Goal: Information Seeking & Learning: Check status

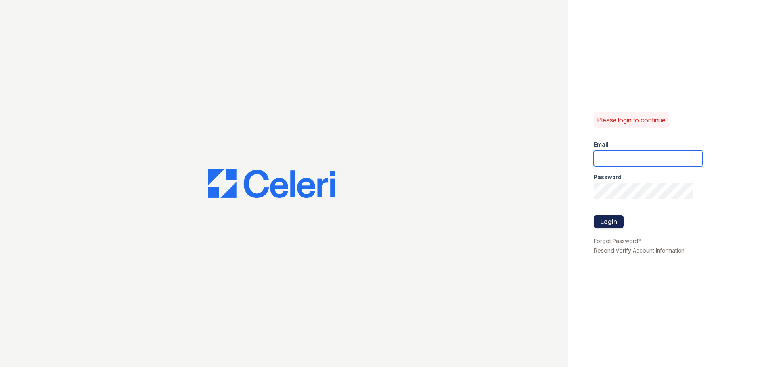
type input "[EMAIL_ADDRESS][DOMAIN_NAME]"
click at [621, 223] on button "Login" at bounding box center [609, 221] width 30 height 13
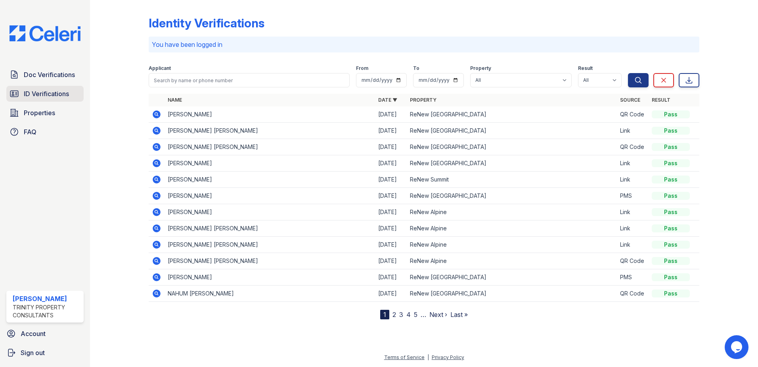
click at [55, 99] on link "ID Verifications" at bounding box center [44, 94] width 77 height 16
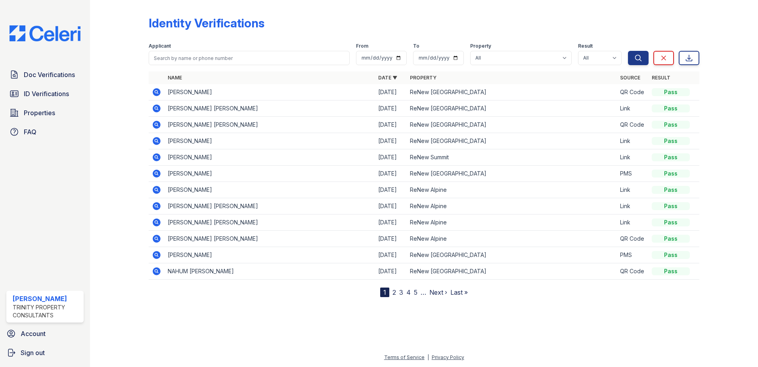
click at [159, 141] on icon at bounding box center [157, 141] width 8 height 8
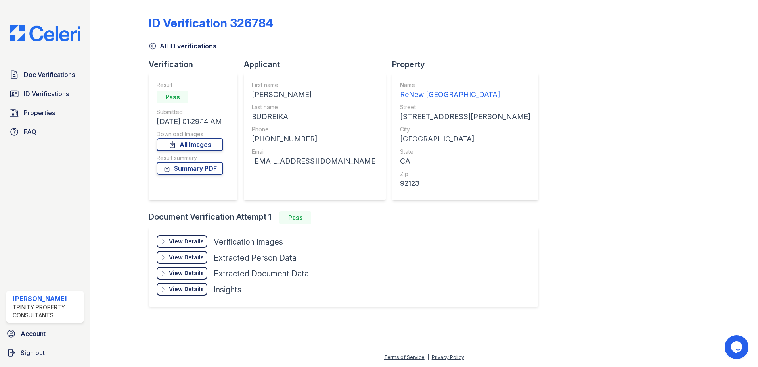
click at [182, 239] on div "View Details" at bounding box center [186, 241] width 35 height 8
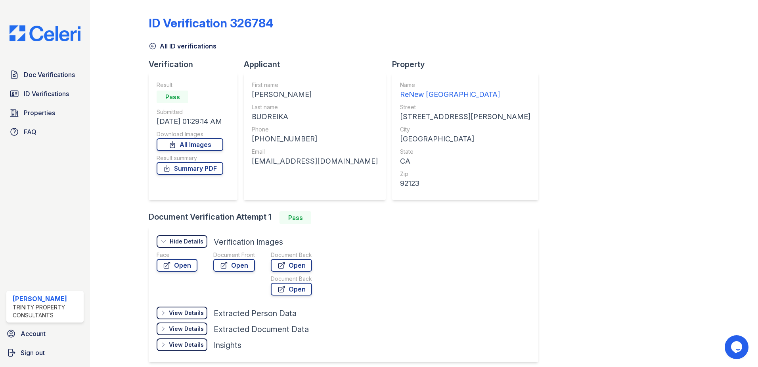
click at [187, 272] on div "Face Open" at bounding box center [177, 275] width 41 height 48
click at [186, 266] on link "Open" at bounding box center [177, 265] width 41 height 13
click at [79, 93] on link "ID Verifications" at bounding box center [44, 94] width 77 height 16
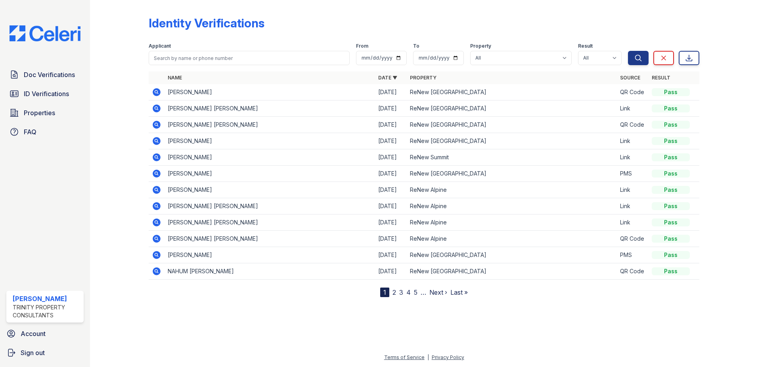
click at [155, 108] on icon at bounding box center [157, 109] width 10 height 10
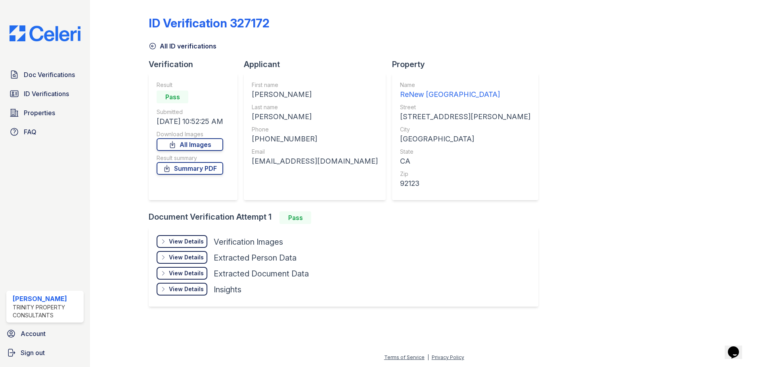
click at [200, 238] on div "View Details" at bounding box center [186, 241] width 35 height 8
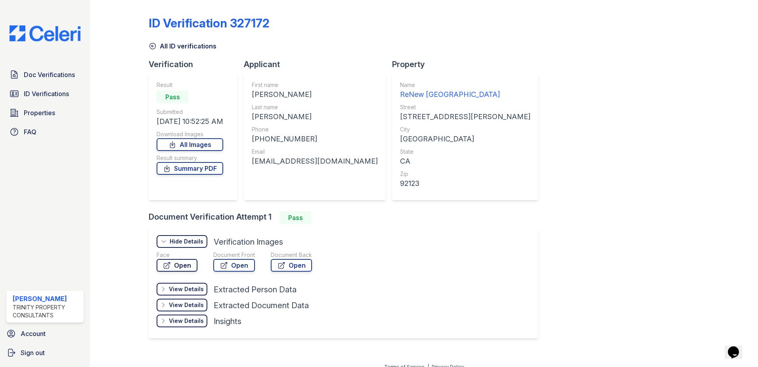
click at [180, 263] on link "Open" at bounding box center [177, 265] width 41 height 13
click at [182, 265] on link "Open" at bounding box center [177, 265] width 41 height 13
click at [41, 95] on span "ID Verifications" at bounding box center [46, 94] width 45 height 10
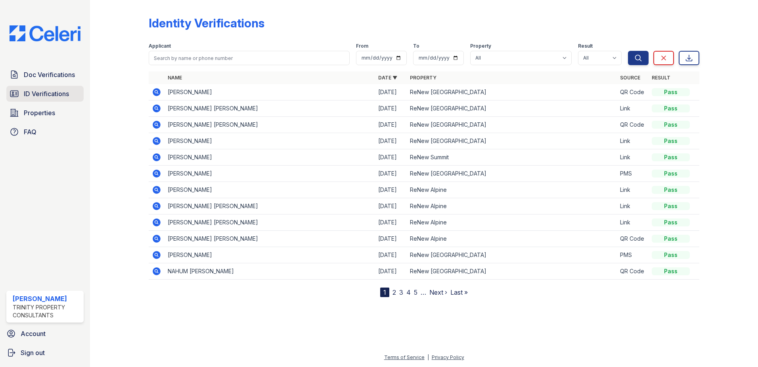
click at [72, 91] on link "ID Verifications" at bounding box center [44, 94] width 77 height 16
click at [159, 107] on icon at bounding box center [157, 108] width 8 height 8
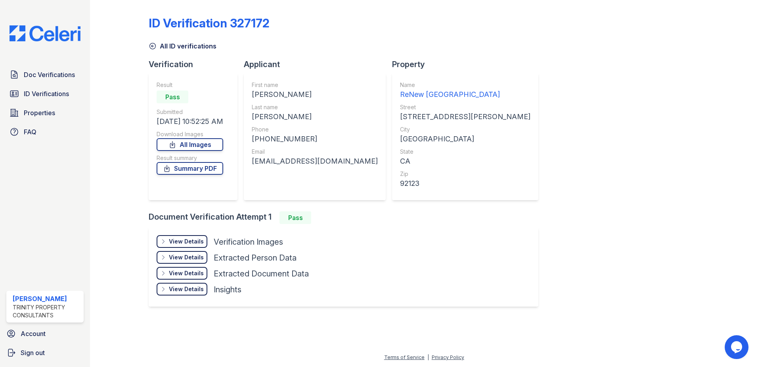
click at [170, 244] on div "View Details" at bounding box center [186, 241] width 35 height 8
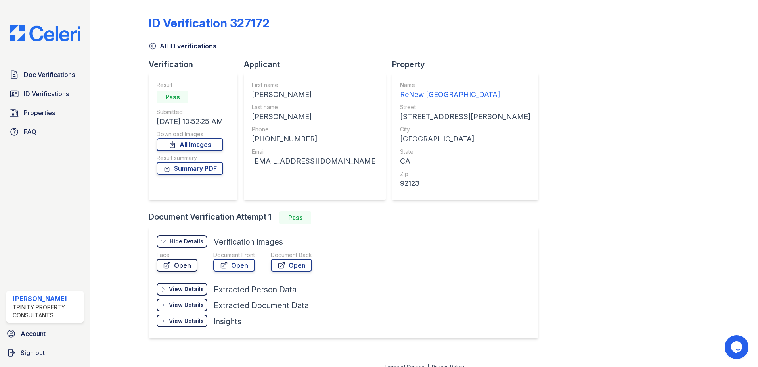
click at [172, 267] on link "Open" at bounding box center [177, 265] width 41 height 13
click at [226, 259] on link "Open" at bounding box center [234, 265] width 42 height 13
click at [65, 94] on span "ID Verifications" at bounding box center [46, 94] width 45 height 10
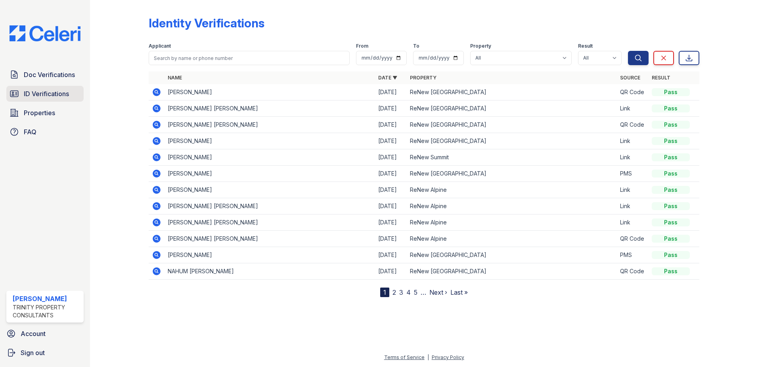
click at [72, 99] on link "ID Verifications" at bounding box center [44, 94] width 77 height 16
click at [80, 98] on link "ID Verifications" at bounding box center [44, 94] width 77 height 16
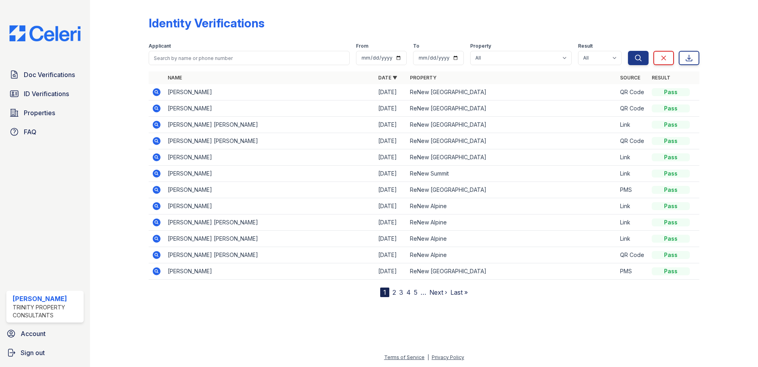
click at [160, 89] on icon at bounding box center [157, 92] width 10 height 10
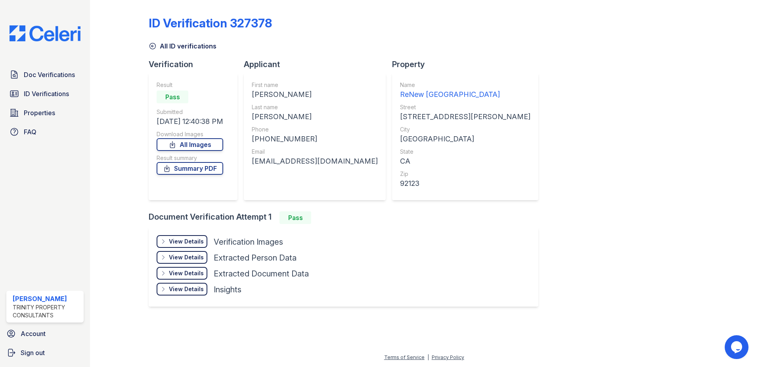
click at [179, 237] on div "View Details" at bounding box center [186, 241] width 35 height 8
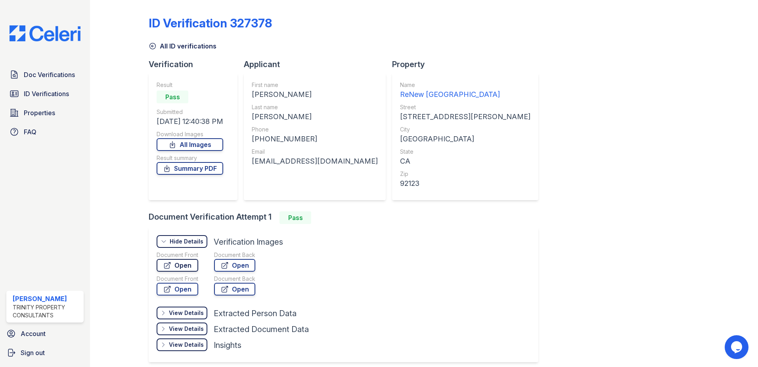
click at [183, 261] on link "Open" at bounding box center [178, 265] width 42 height 13
click at [29, 79] on span "Doc Verifications" at bounding box center [49, 75] width 51 height 10
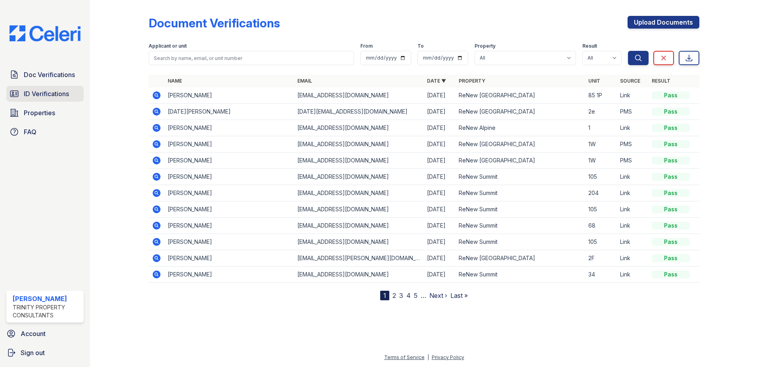
click at [36, 86] on link "ID Verifications" at bounding box center [44, 94] width 77 height 16
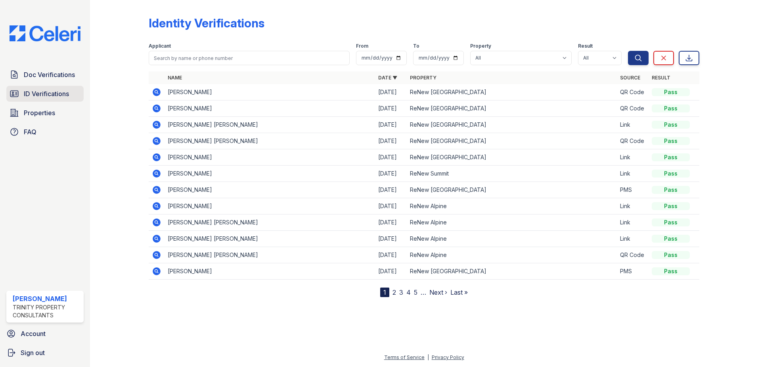
click at [66, 86] on link "ID Verifications" at bounding box center [44, 94] width 77 height 16
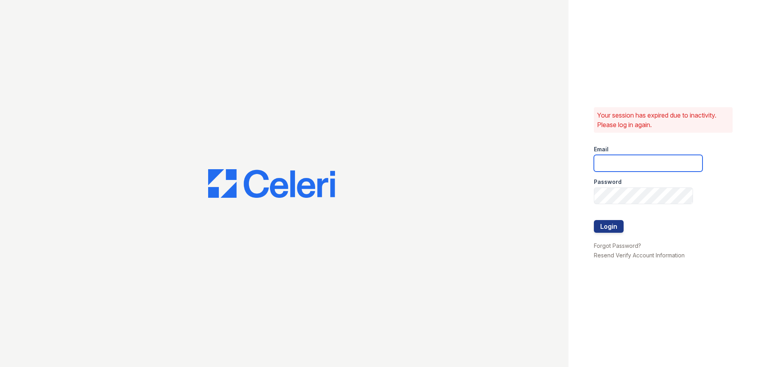
type input "[EMAIL_ADDRESS][DOMAIN_NAME]"
click at [607, 220] on button "Login" at bounding box center [609, 226] width 30 height 13
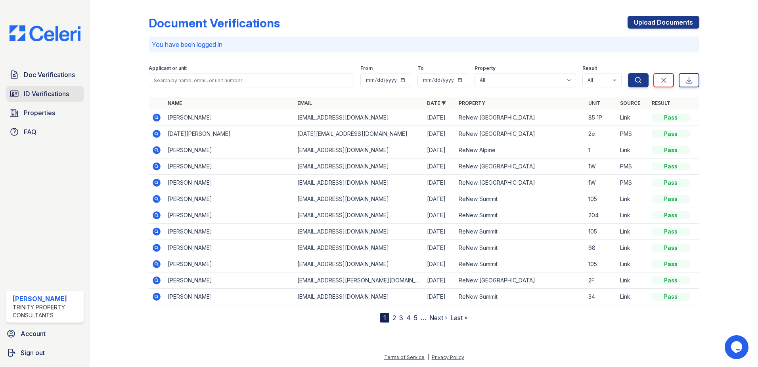
click at [52, 100] on link "ID Verifications" at bounding box center [44, 94] width 77 height 16
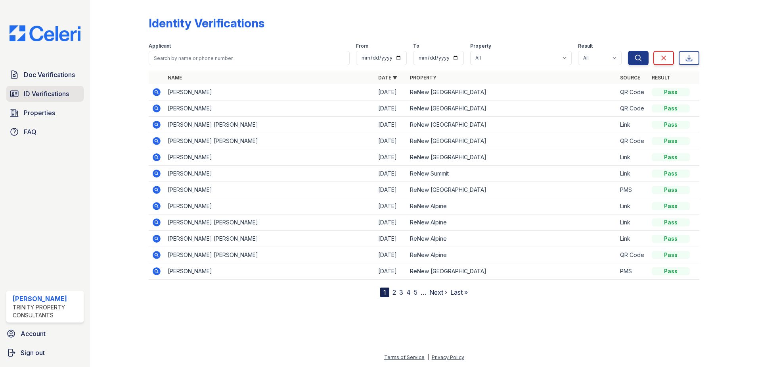
click at [35, 89] on span "ID Verifications" at bounding box center [46, 94] width 45 height 10
click at [394, 293] on link "2" at bounding box center [395, 292] width 4 height 8
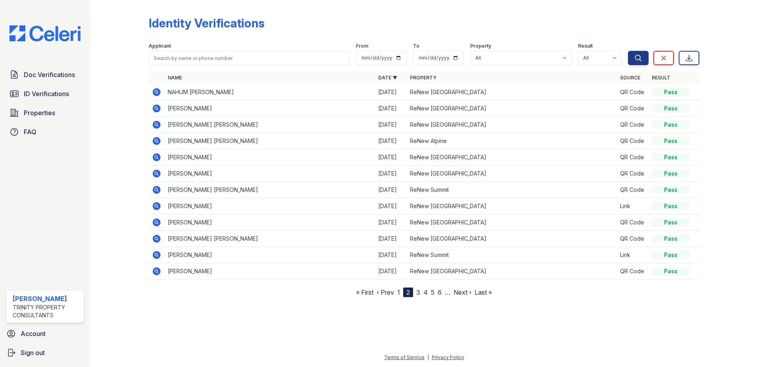
click at [399, 293] on link "1" at bounding box center [398, 292] width 3 height 8
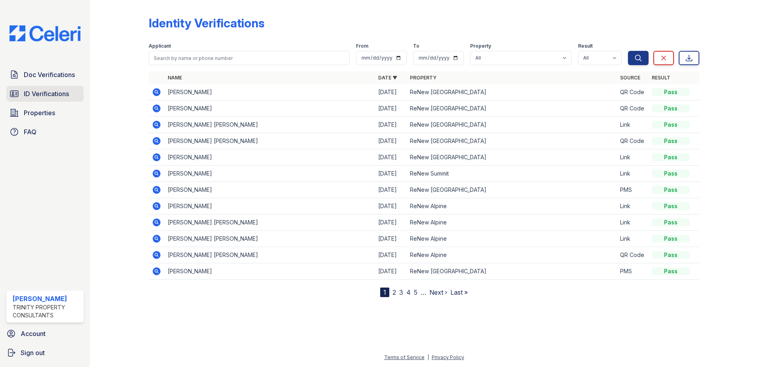
click at [48, 97] on span "ID Verifications" at bounding box center [46, 94] width 45 height 10
click at [157, 123] on icon at bounding box center [157, 125] width 10 height 10
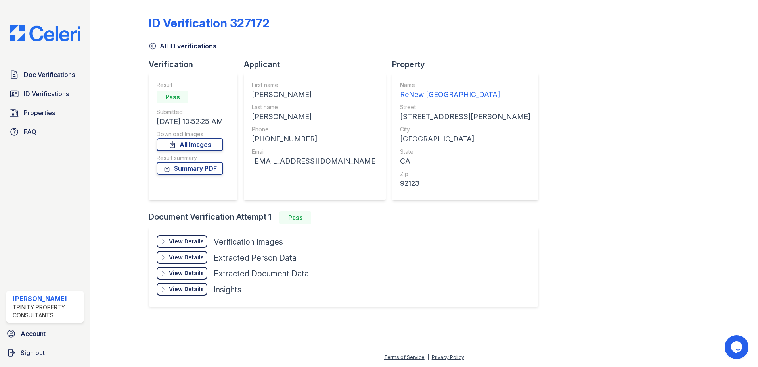
click at [195, 240] on div "View Details" at bounding box center [186, 241] width 35 height 8
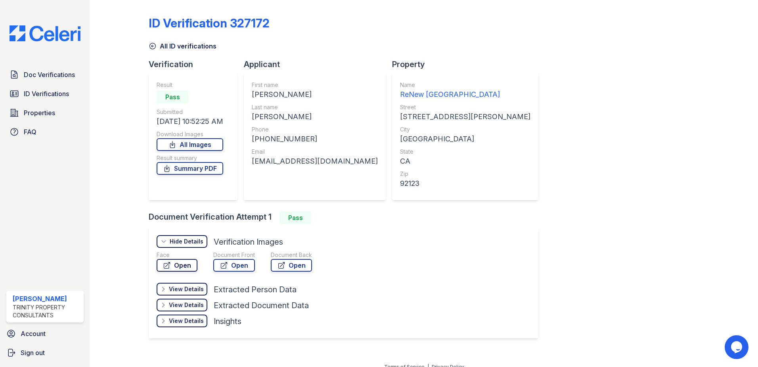
click at [185, 261] on link "Open" at bounding box center [177, 265] width 41 height 13
click at [226, 265] on icon at bounding box center [224, 265] width 8 height 8
click at [61, 98] on span "ID Verifications" at bounding box center [46, 94] width 45 height 10
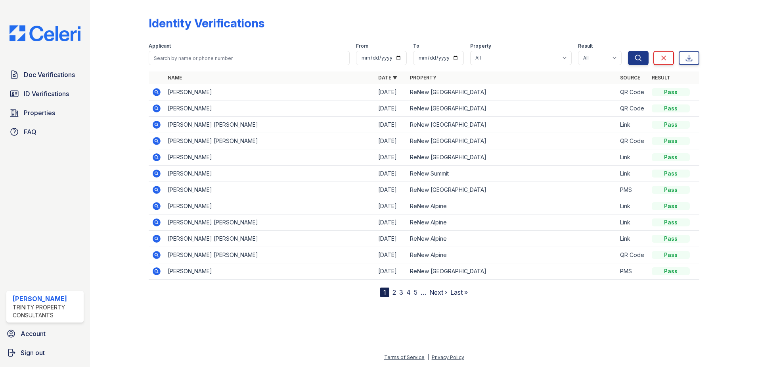
click at [159, 124] on icon at bounding box center [157, 125] width 8 height 8
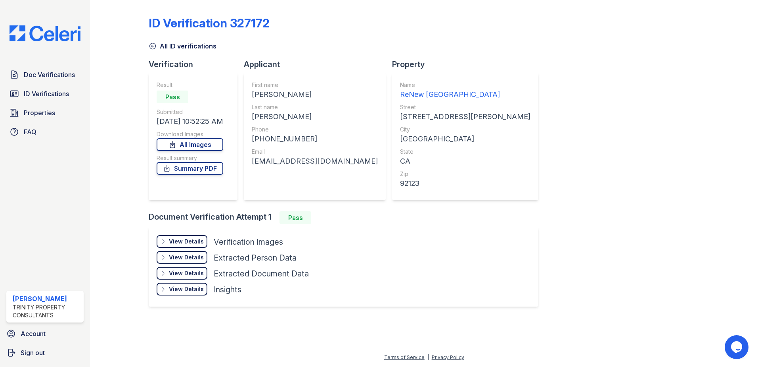
click at [172, 240] on div "View Details" at bounding box center [186, 241] width 35 height 8
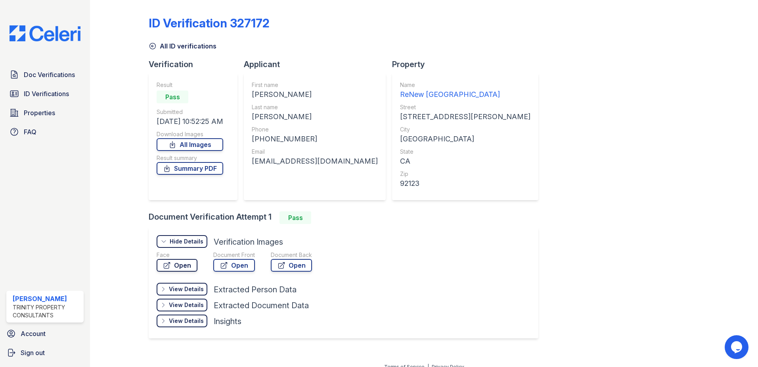
click at [189, 269] on link "Open" at bounding box center [177, 265] width 41 height 13
click at [214, 264] on link "Open" at bounding box center [234, 265] width 42 height 13
click at [35, 92] on span "ID Verifications" at bounding box center [46, 94] width 45 height 10
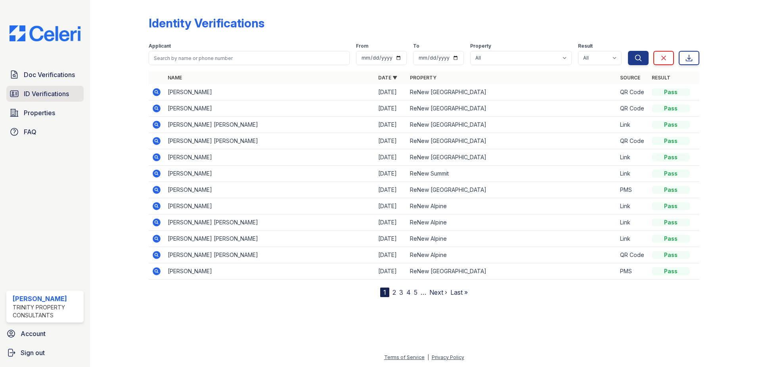
click at [58, 98] on span "ID Verifications" at bounding box center [46, 94] width 45 height 10
click at [393, 292] on link "2" at bounding box center [395, 292] width 4 height 8
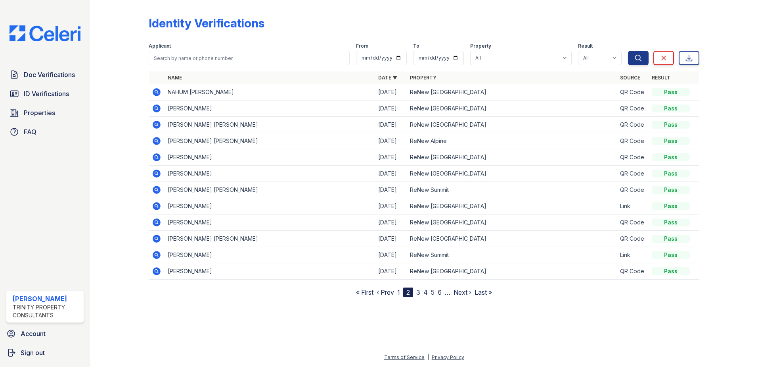
click at [398, 292] on link "1" at bounding box center [398, 292] width 3 height 8
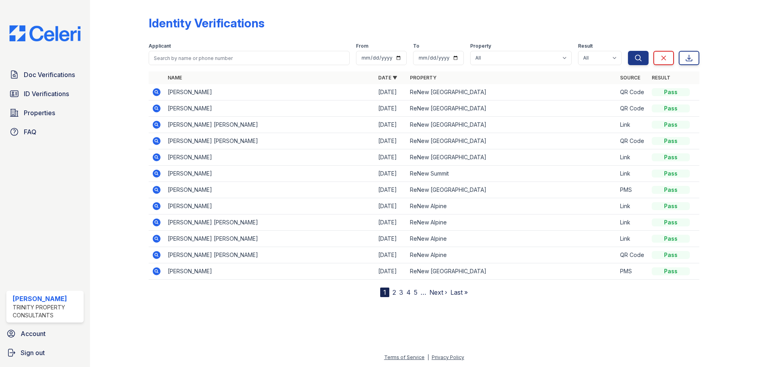
click at [396, 292] on nav "1 2 3 4 5 … Next › Last »" at bounding box center [424, 292] width 88 height 10
click at [394, 292] on link "2" at bounding box center [395, 292] width 4 height 8
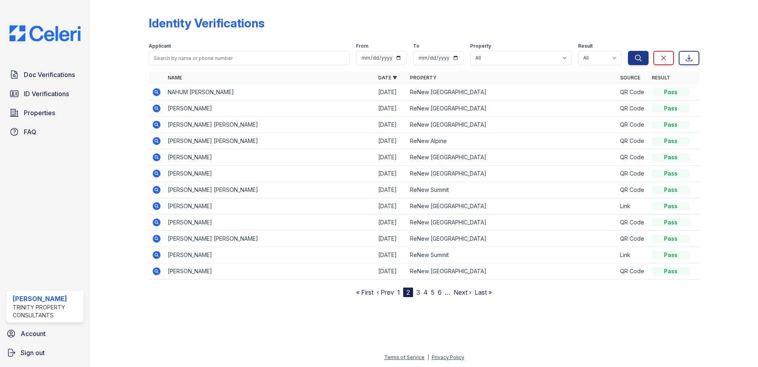
click at [154, 89] on icon at bounding box center [157, 92] width 10 height 10
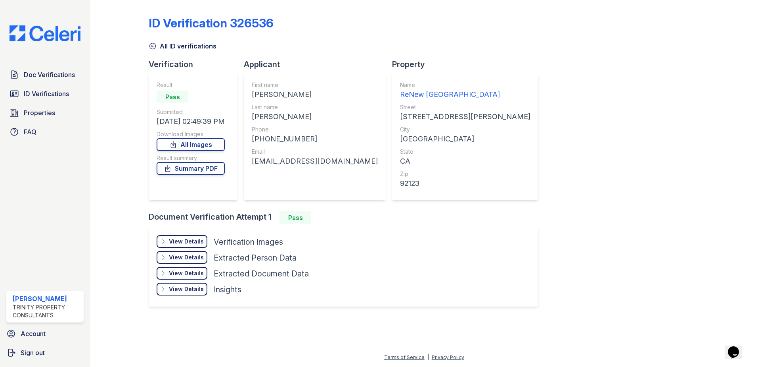
click at [175, 244] on div "View Details" at bounding box center [186, 241] width 35 height 8
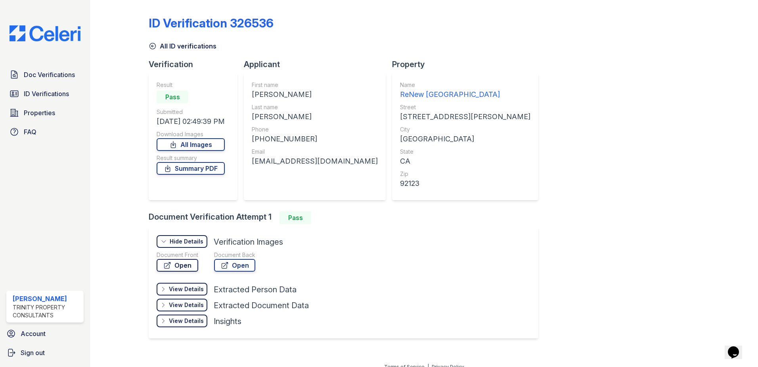
click at [183, 261] on link "Open" at bounding box center [178, 265] width 42 height 13
click at [64, 80] on link "Doc Verifications" at bounding box center [44, 75] width 77 height 16
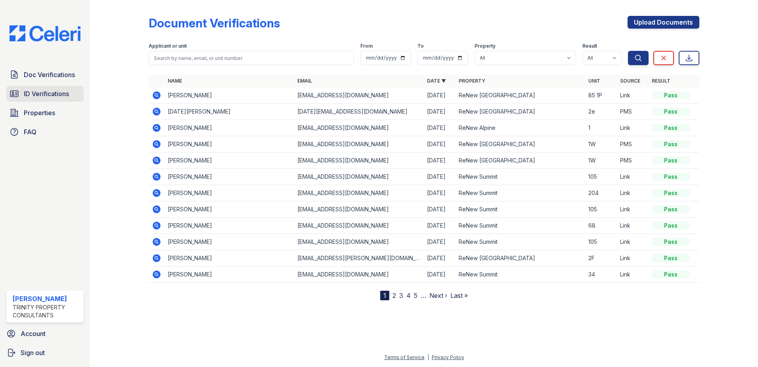
click at [46, 99] on link "ID Verifications" at bounding box center [44, 94] width 77 height 16
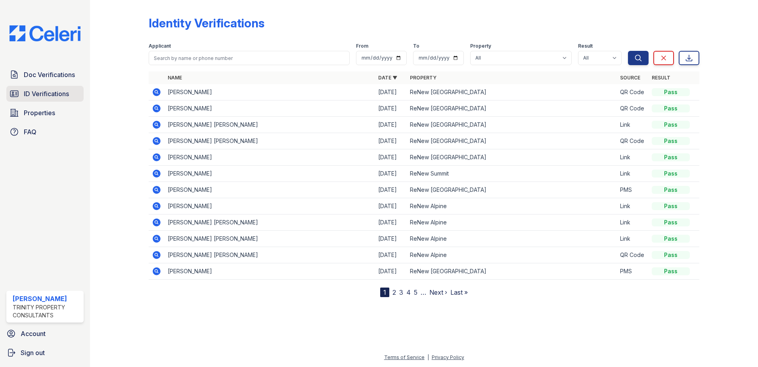
click at [69, 99] on link "ID Verifications" at bounding box center [44, 94] width 77 height 16
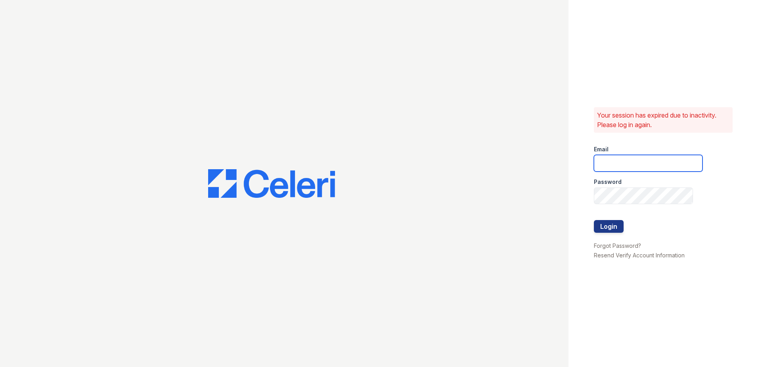
type input "[EMAIL_ADDRESS][DOMAIN_NAME]"
click at [620, 224] on button "Login" at bounding box center [609, 226] width 30 height 13
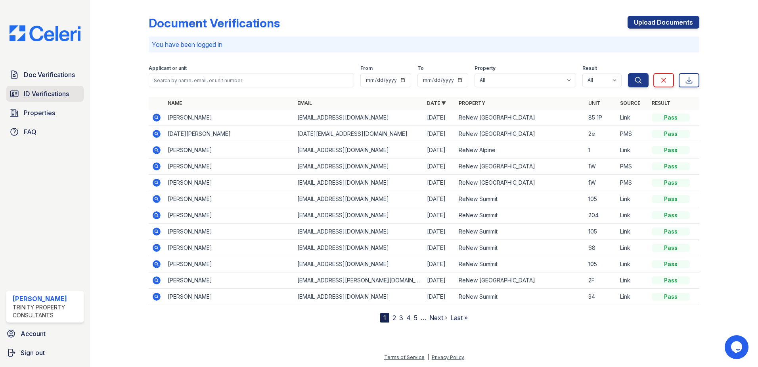
click at [54, 98] on span "ID Verifications" at bounding box center [46, 94] width 45 height 10
